Goal: Transaction & Acquisition: Purchase product/service

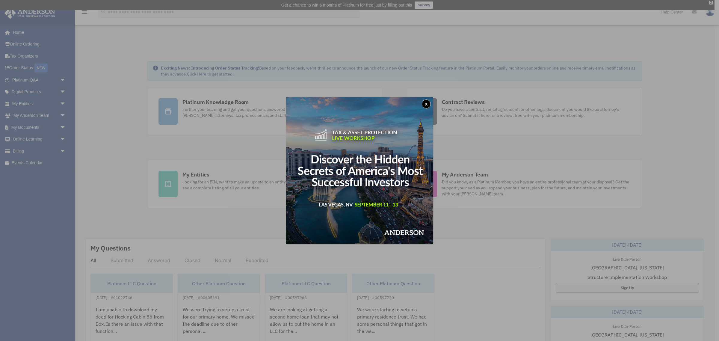
click at [427, 105] on button "x" at bounding box center [426, 104] width 9 height 9
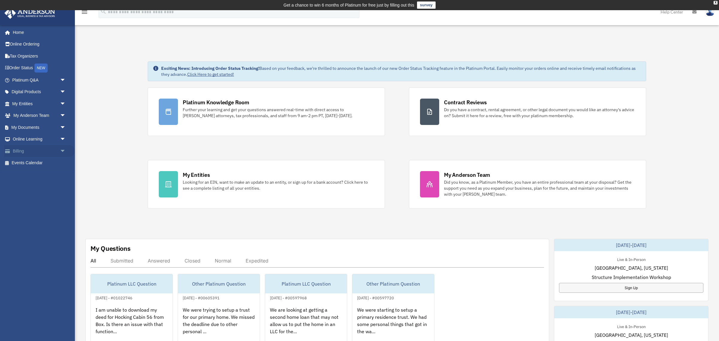
click at [44, 148] on link "Billing arrow_drop_down" at bounding box center [39, 151] width 71 height 12
click at [60, 152] on span "arrow_drop_down" at bounding box center [66, 151] width 12 height 12
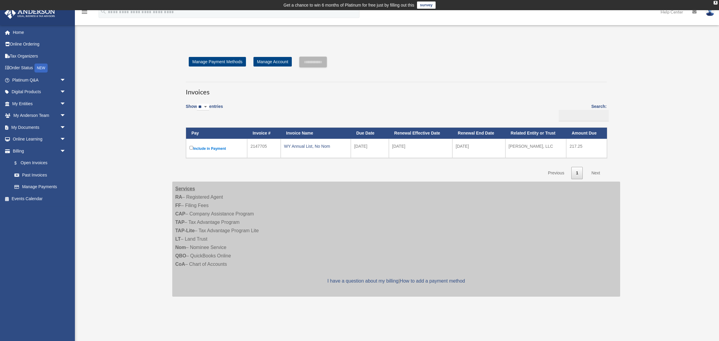
click at [211, 150] on label "Include in Payment" at bounding box center [216, 148] width 55 height 7
click at [327, 62] on input "**********" at bounding box center [313, 62] width 28 height 11
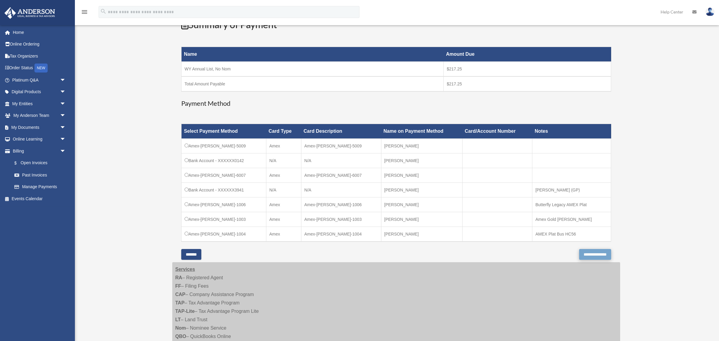
scroll to position [98, 0]
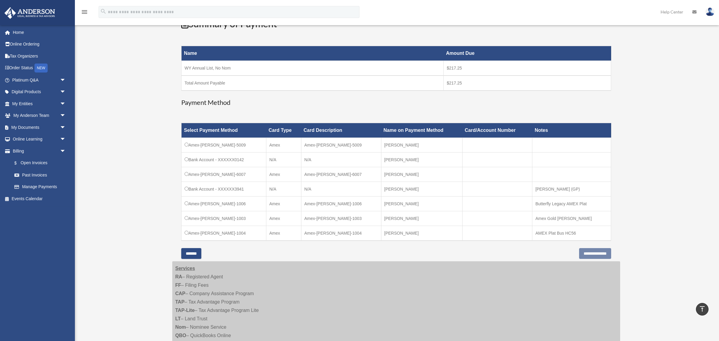
click at [188, 233] on td "Amex-[PERSON_NAME]-1004" at bounding box center [224, 233] width 85 height 15
click at [583, 257] on input "**********" at bounding box center [595, 253] width 32 height 11
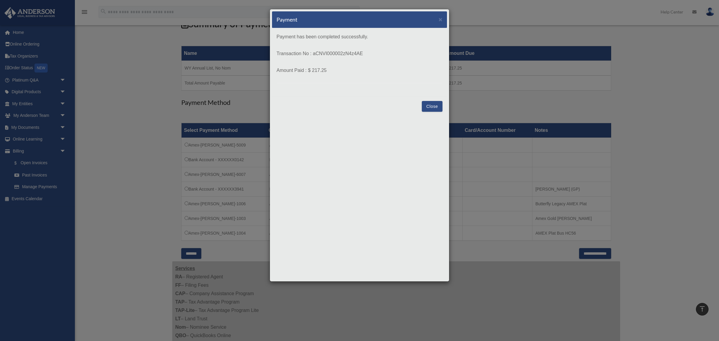
click at [428, 108] on button "Close" at bounding box center [432, 106] width 21 height 11
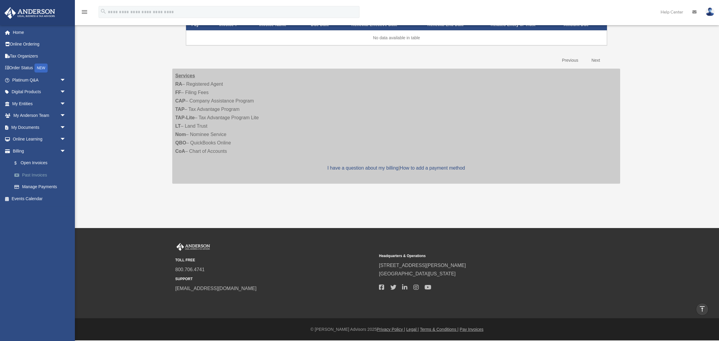
scroll to position [108, 0]
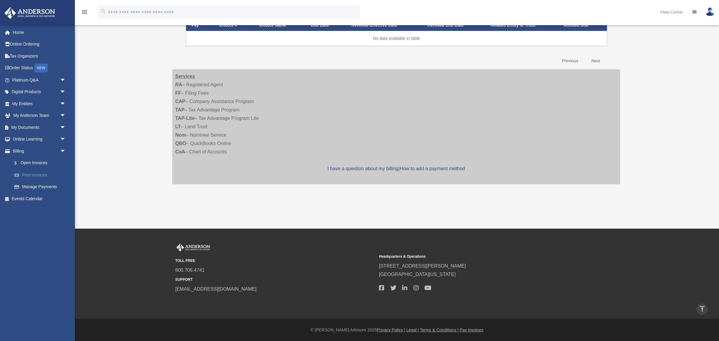
click at [37, 176] on link "Past Invoices" at bounding box center [41, 175] width 67 height 12
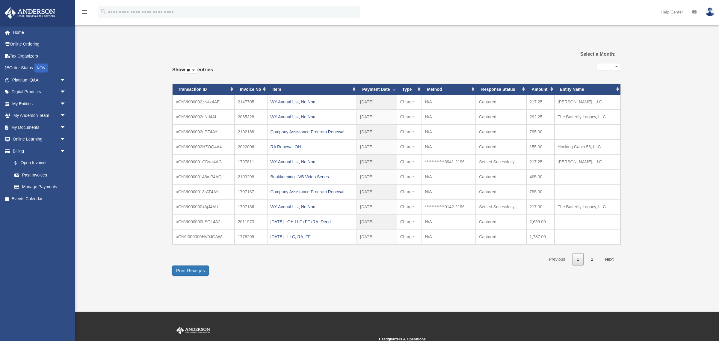
select select
